Goal: Find contact information: Find contact information

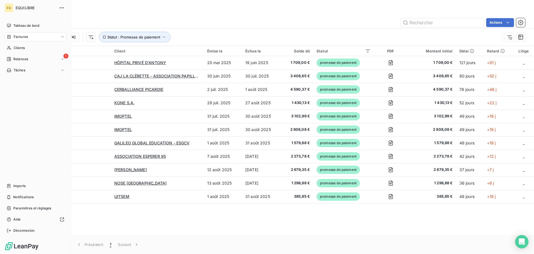
click at [20, 35] on span "Factures" at bounding box center [21, 36] width 14 height 5
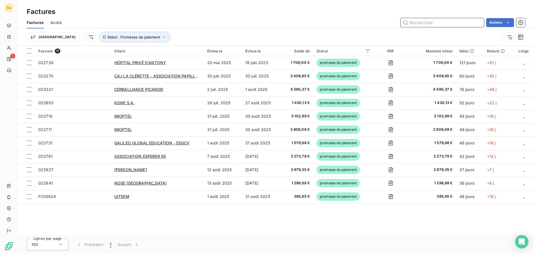
click at [426, 23] on input "text" at bounding box center [442, 22] width 83 height 9
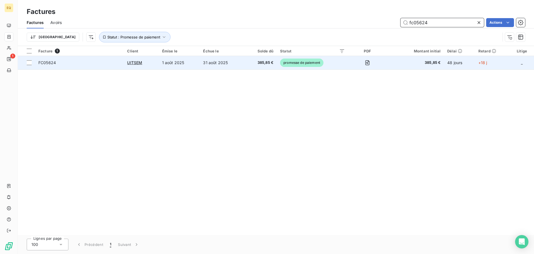
type input "fc05624"
click at [230, 61] on td "31 août 2025" at bounding box center [222, 62] width 45 height 13
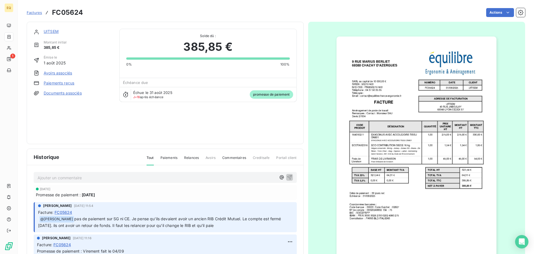
click at [52, 31] on link "UITSEM" at bounding box center [51, 31] width 15 height 5
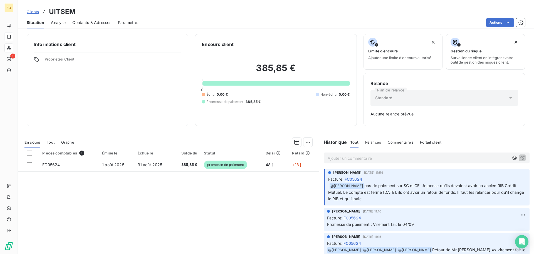
click at [95, 20] on span "Contacts & Adresses" at bounding box center [91, 23] width 39 height 6
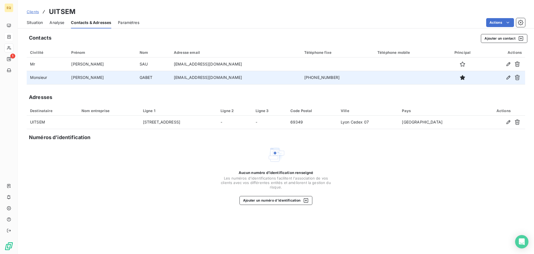
click at [200, 77] on td "[EMAIL_ADDRESS][DOMAIN_NAME]" at bounding box center [236, 77] width 131 height 13
click at [225, 79] on td "[EMAIL_ADDRESS][DOMAIN_NAME]" at bounding box center [236, 77] width 131 height 13
click at [509, 77] on icon "button" at bounding box center [509, 78] width 6 height 6
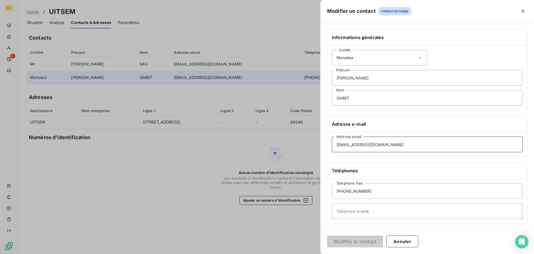
drag, startPoint x: 386, startPoint y: 144, endPoint x: 336, endPoint y: 146, distance: 49.9
click at [336, 146] on input "[EMAIL_ADDRESS][DOMAIN_NAME]" at bounding box center [427, 144] width 191 height 16
click at [198, 148] on div at bounding box center [267, 127] width 534 height 254
